Goal: Transaction & Acquisition: Purchase product/service

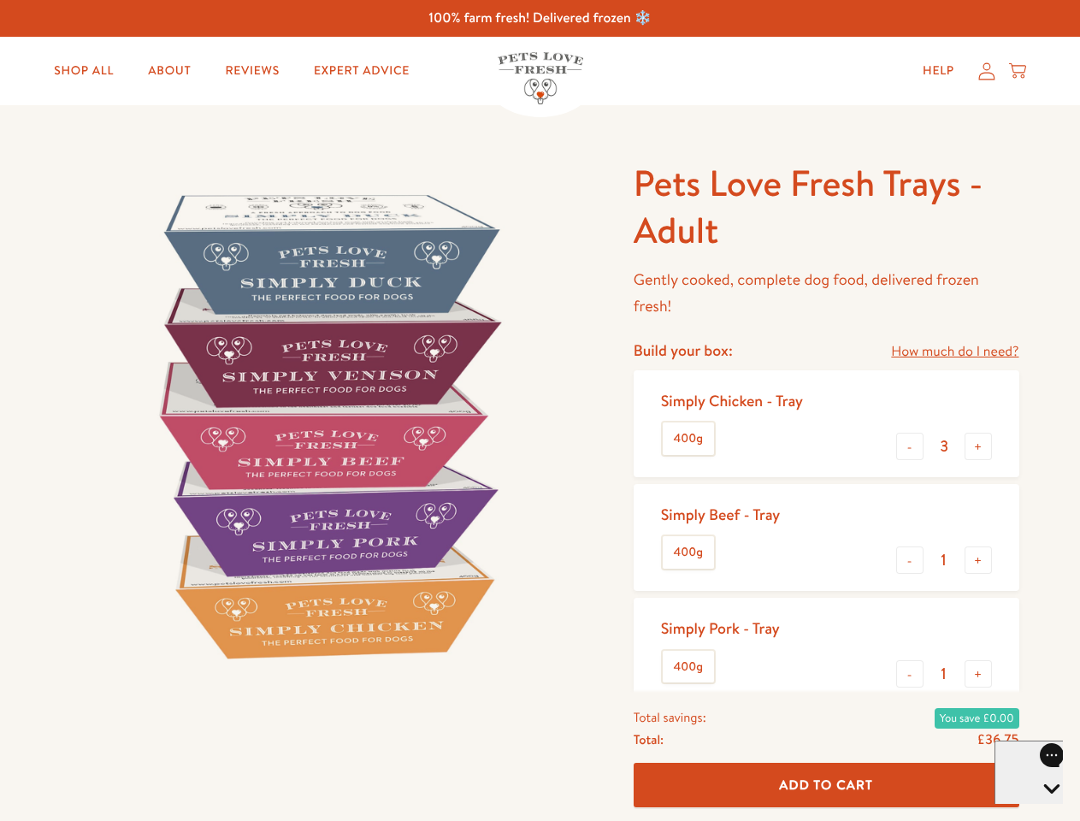
click at [539, 410] on img at bounding box center [327, 425] width 531 height 531
click at [954, 351] on link "How much do I need?" at bounding box center [954, 351] width 127 height 23
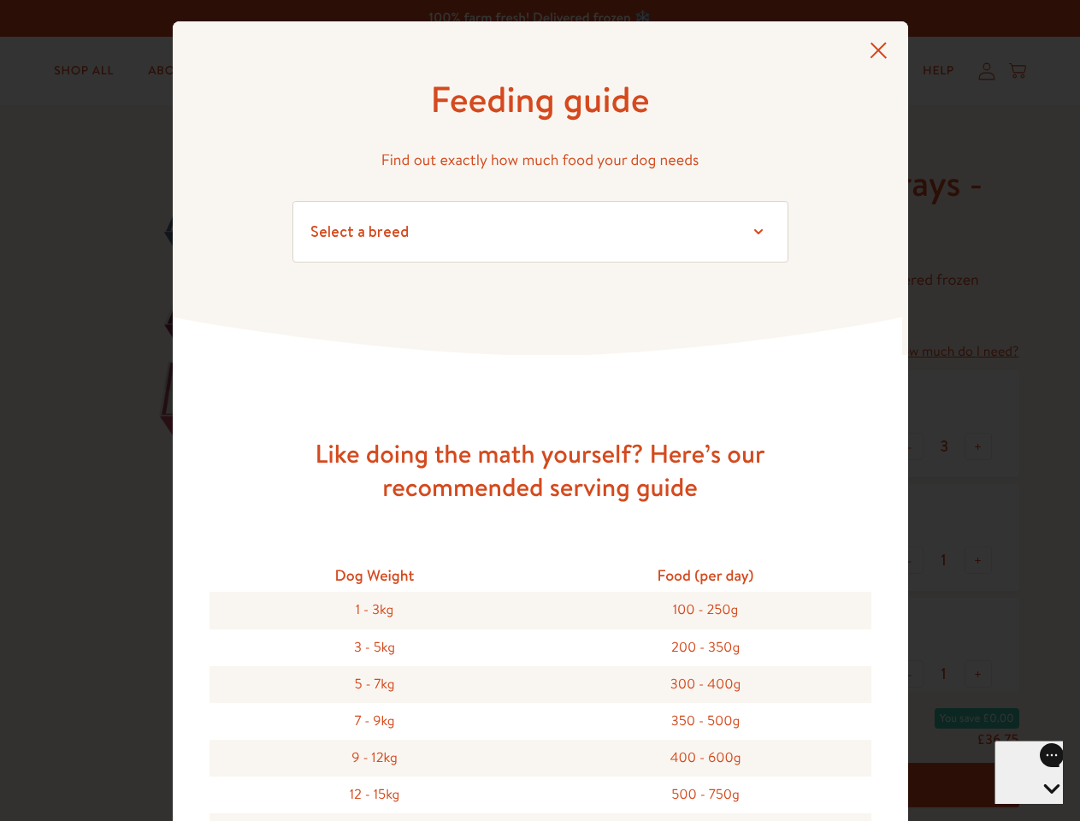
click at [910, 446] on div "Feeding guide Find out exactly how much food your dog needs Select a breed Affe…" at bounding box center [540, 410] width 1080 height 821
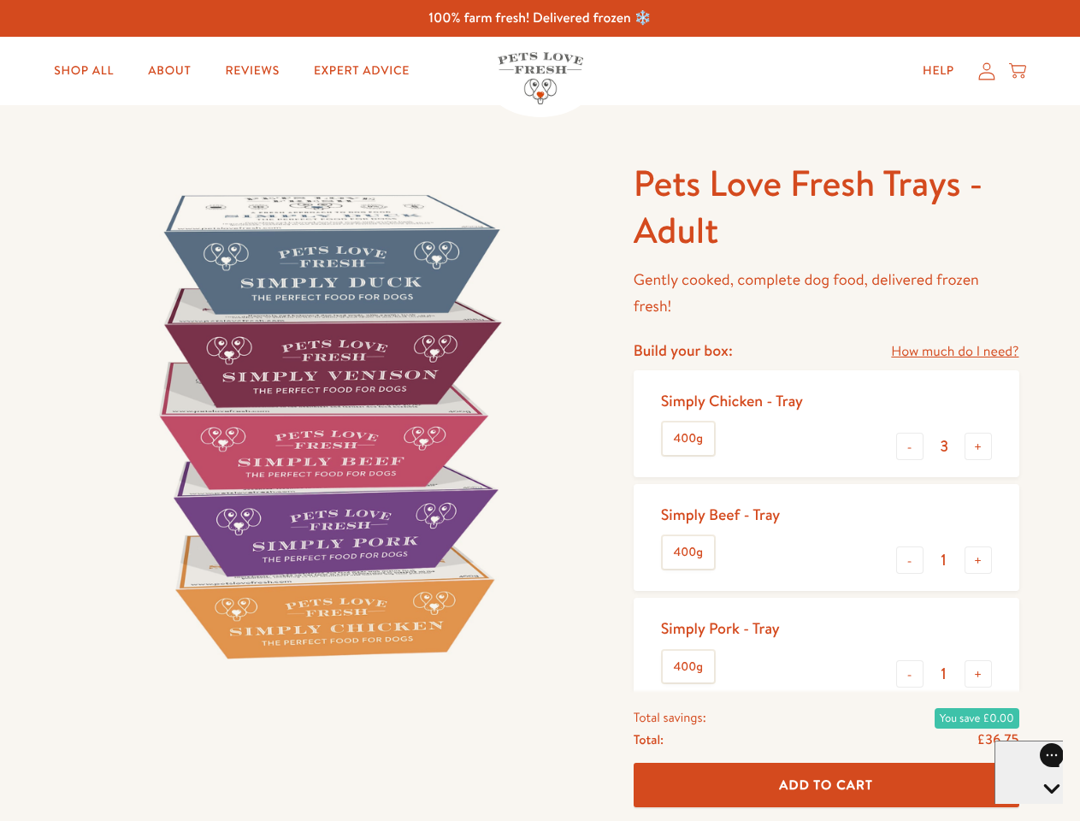
click at [978, 446] on button "+" at bounding box center [977, 446] width 27 height 27
type input "4"
click at [910, 560] on button "-" at bounding box center [909, 559] width 27 height 27
click at [978, 560] on button "+" at bounding box center [977, 559] width 27 height 27
type input "1"
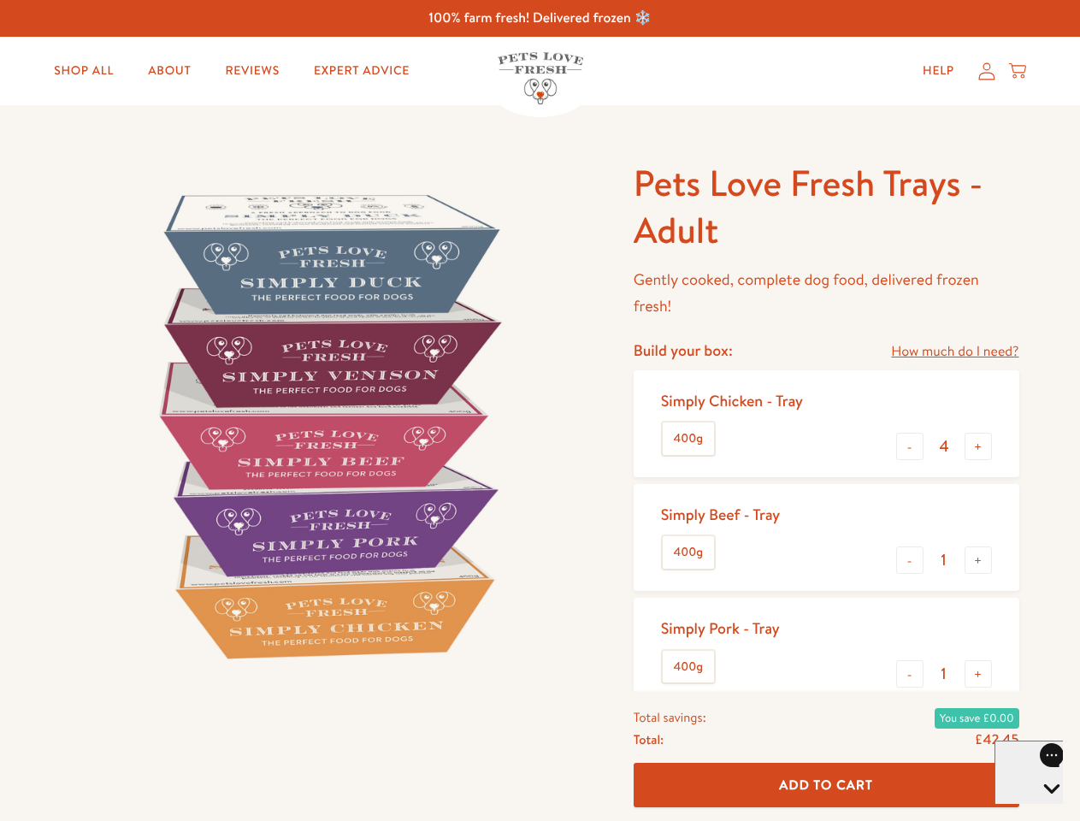
click at [910, 674] on button "-" at bounding box center [909, 673] width 27 height 27
click at [978, 674] on button "+" at bounding box center [977, 673] width 27 height 27
type input "1"
click at [826, 785] on span "Add To Cart" at bounding box center [826, 784] width 94 height 18
